Goal: Navigation & Orientation: Find specific page/section

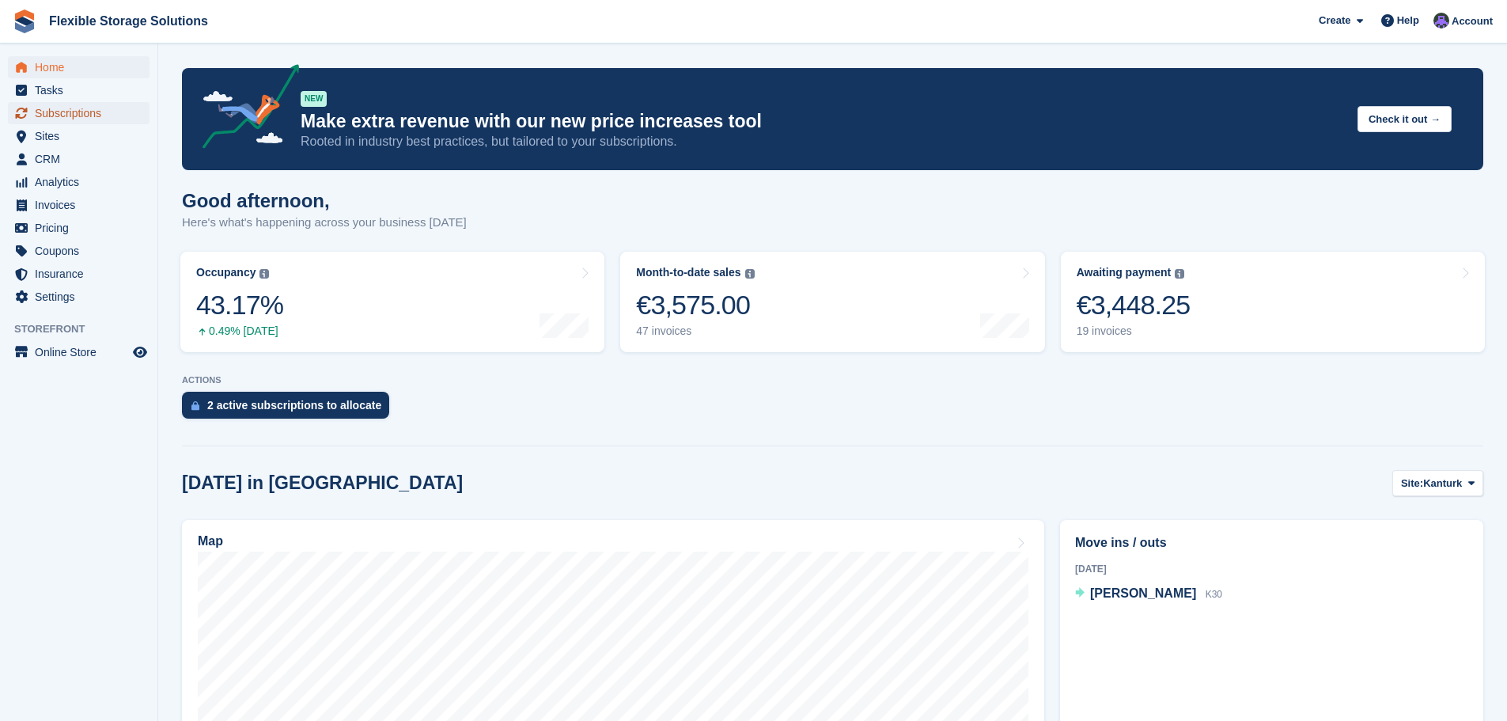
click at [62, 115] on span "Subscriptions" at bounding box center [82, 113] width 95 height 22
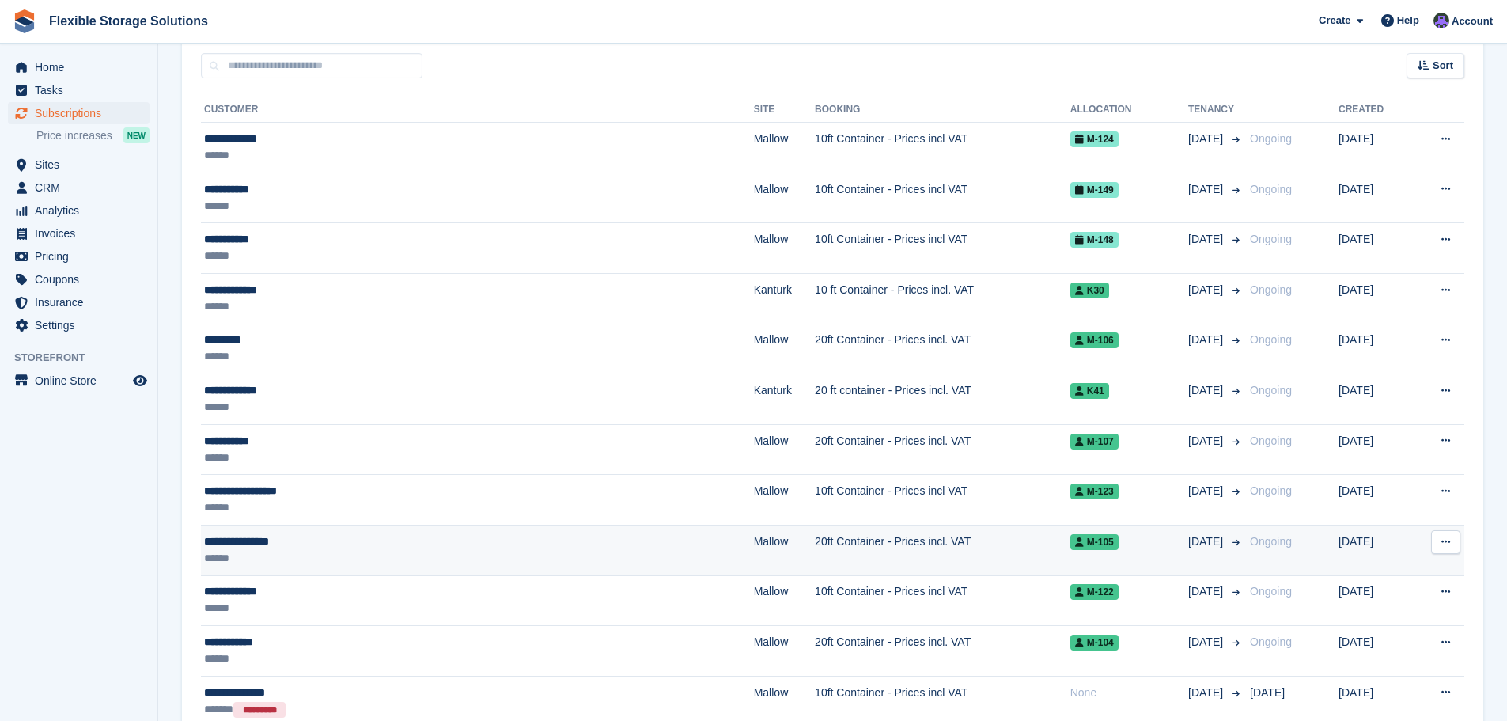
scroll to position [237, 0]
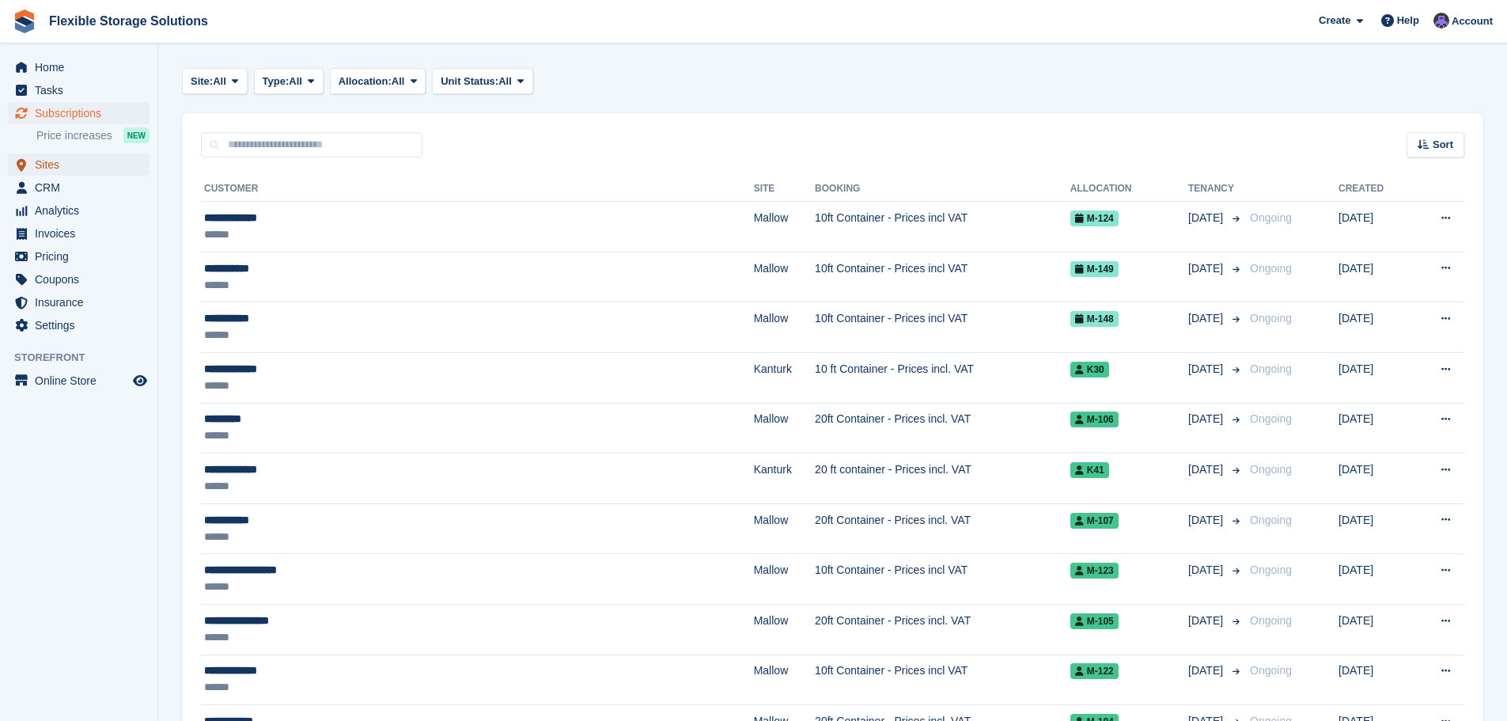
click at [62, 167] on span "Sites" at bounding box center [82, 164] width 95 height 22
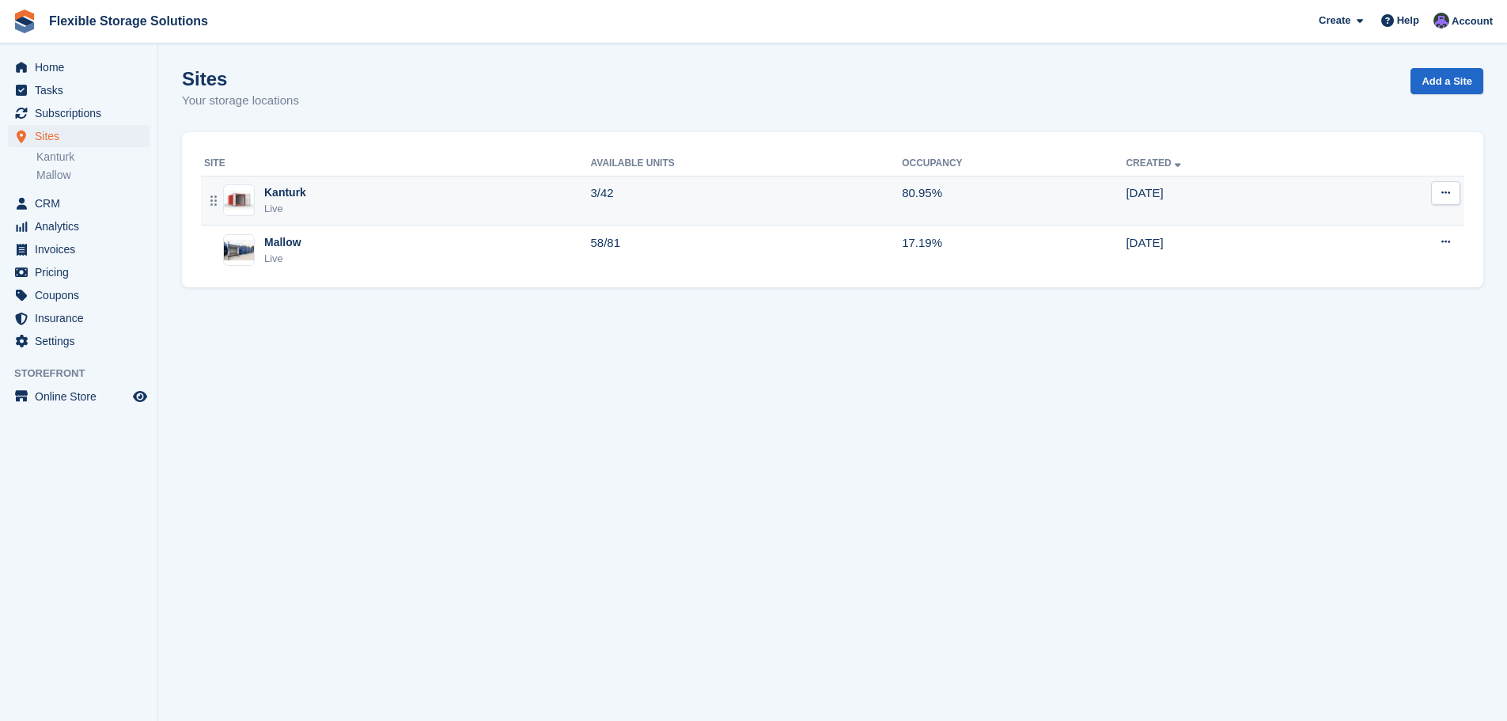
click at [307, 203] on div "Kanturk Live" at bounding box center [397, 200] width 387 height 32
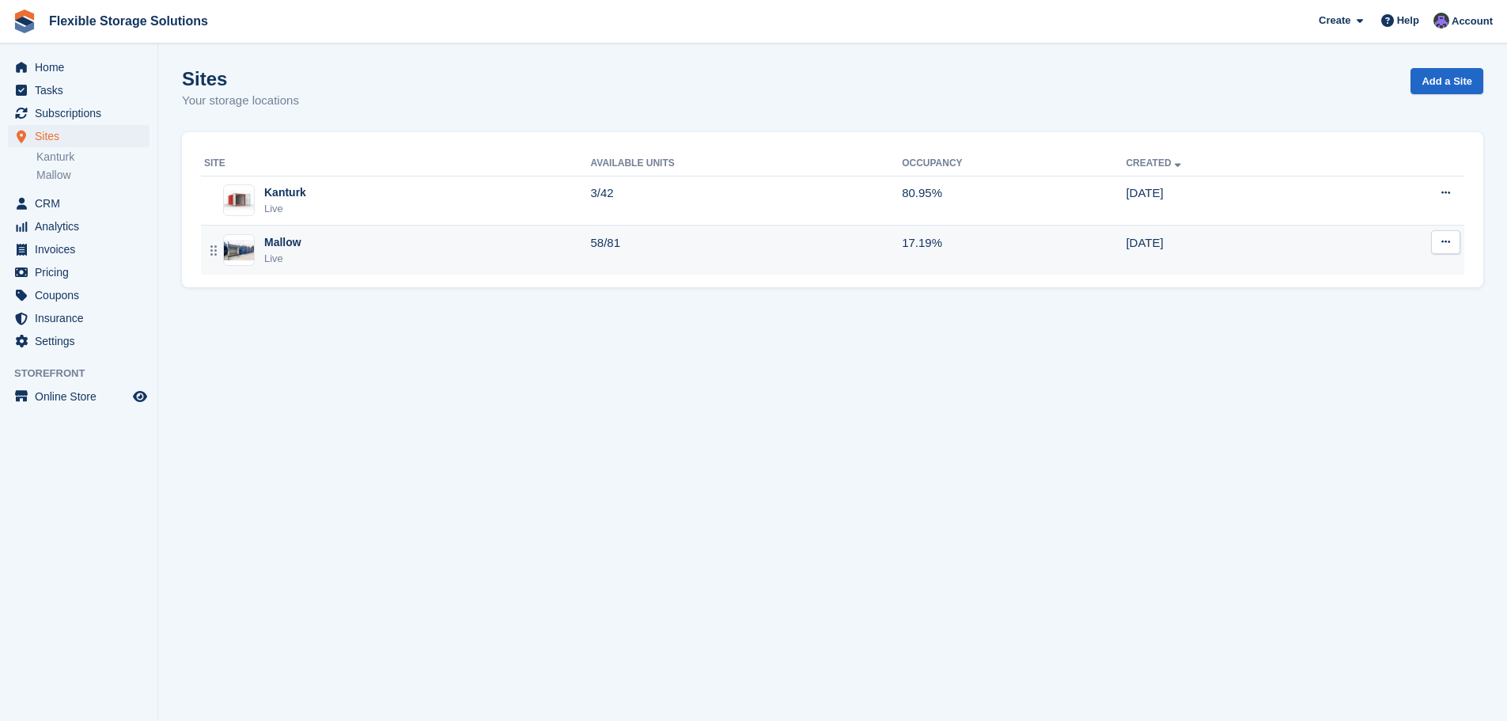
click at [268, 240] on div "Mallow" at bounding box center [282, 242] width 37 height 17
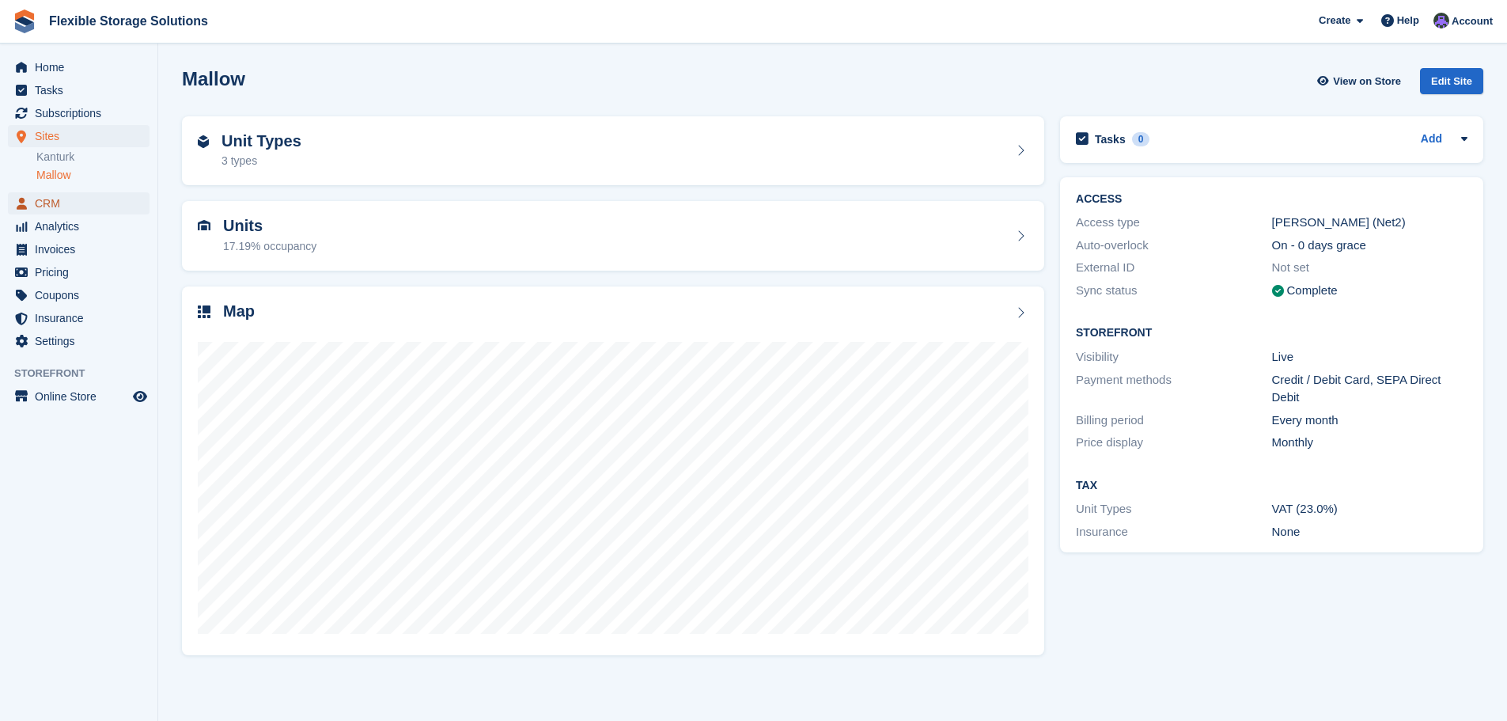
click at [48, 196] on span "CRM" at bounding box center [82, 203] width 95 height 22
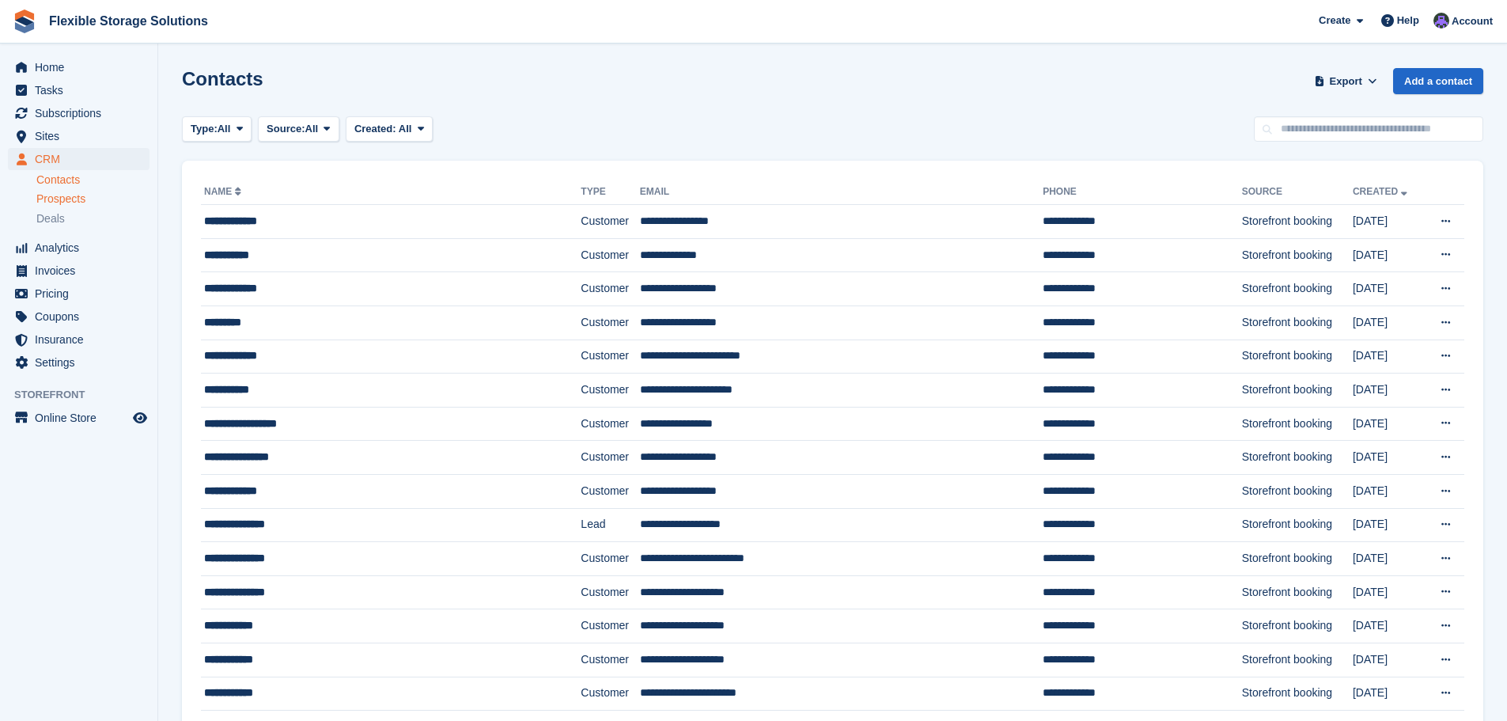
click at [56, 197] on span "Prospects" at bounding box center [60, 198] width 49 height 15
